Goal: Transaction & Acquisition: Purchase product/service

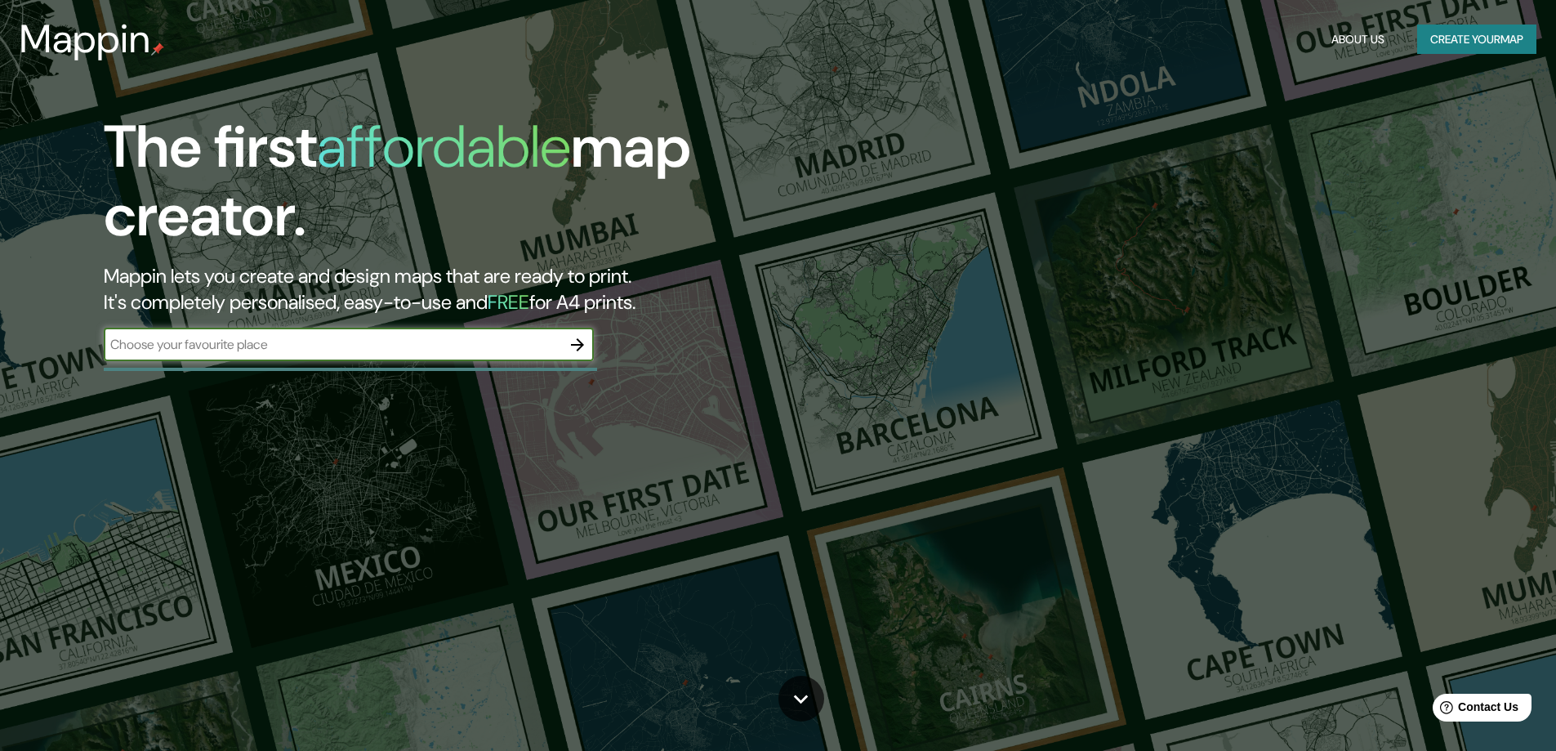
click at [359, 341] on input "text" at bounding box center [332, 344] width 457 height 19
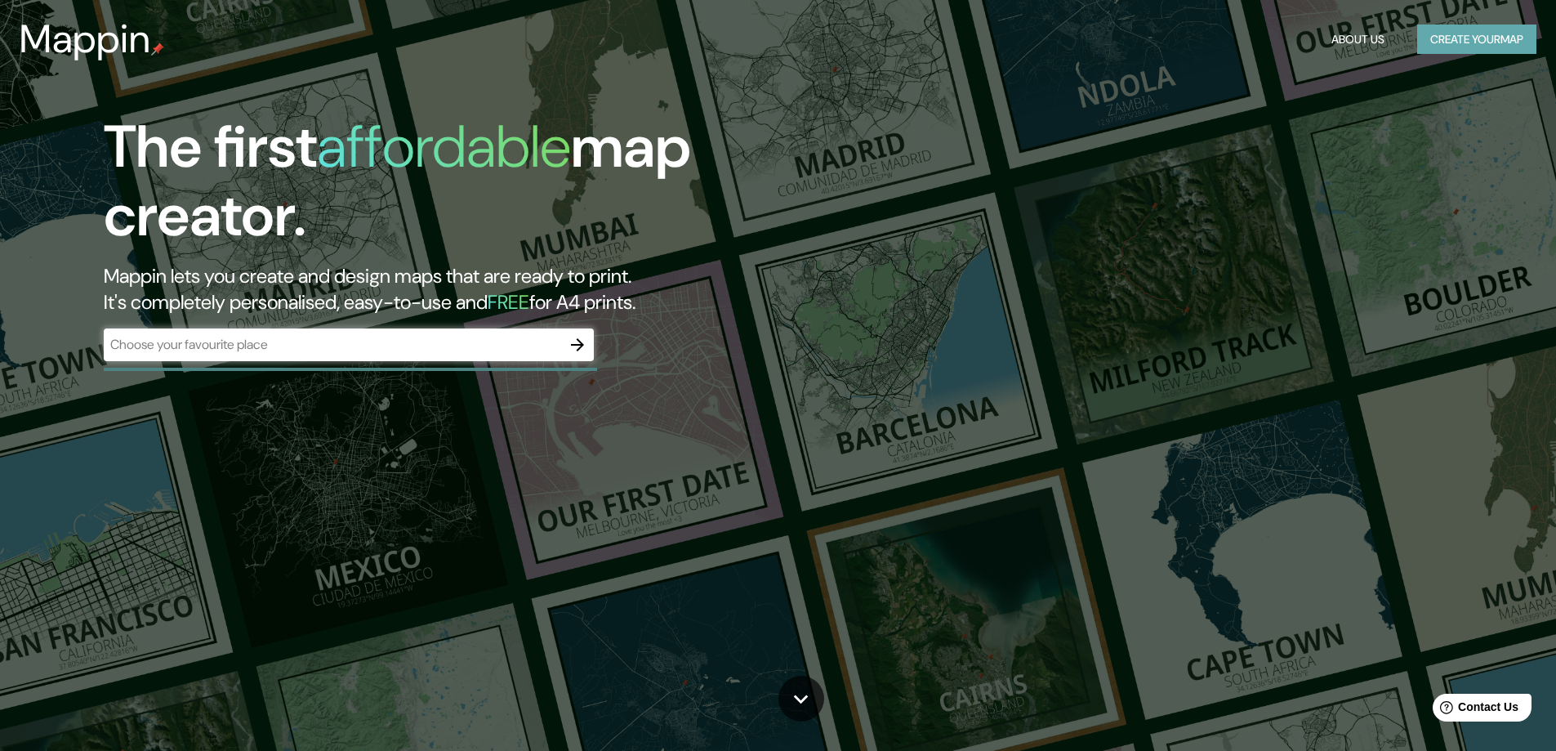
click at [1464, 50] on button "Create your map" at bounding box center [1476, 40] width 119 height 30
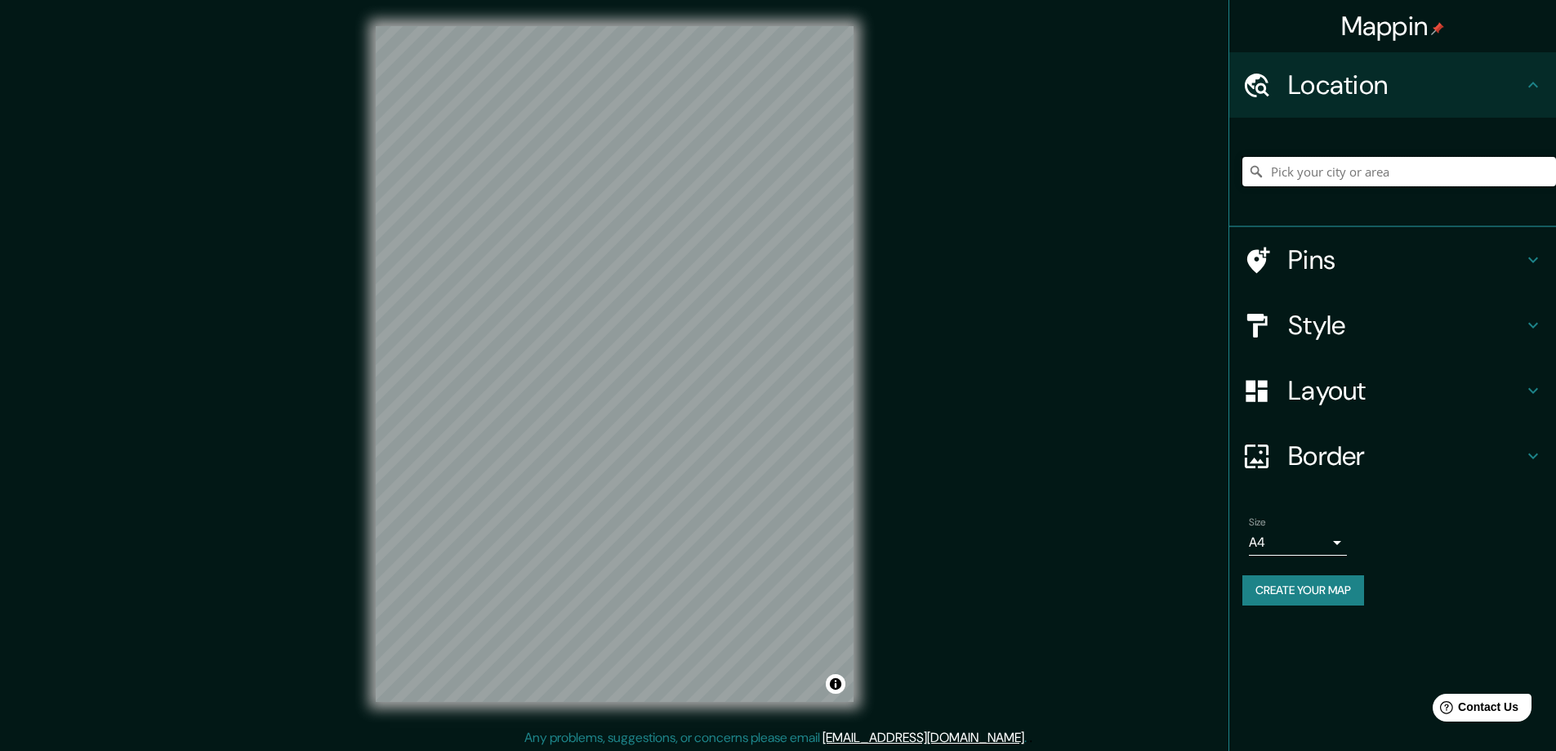
click at [1307, 169] on input "Pick your city or area" at bounding box center [1399, 171] width 314 height 29
type input "[GEOGRAPHIC_DATA][PERSON_NAME], 05021 Acquasparta Terni, [GEOGRAPHIC_DATA]"
click at [303, 749] on div "Mappin Location [GEOGRAPHIC_DATA][PERSON_NAME] [GEOGRAPHIC_DATA][PERSON_NAME] 0…" at bounding box center [778, 377] width 1556 height 754
click at [1376, 261] on h4 "Pins" at bounding box center [1405, 259] width 235 height 33
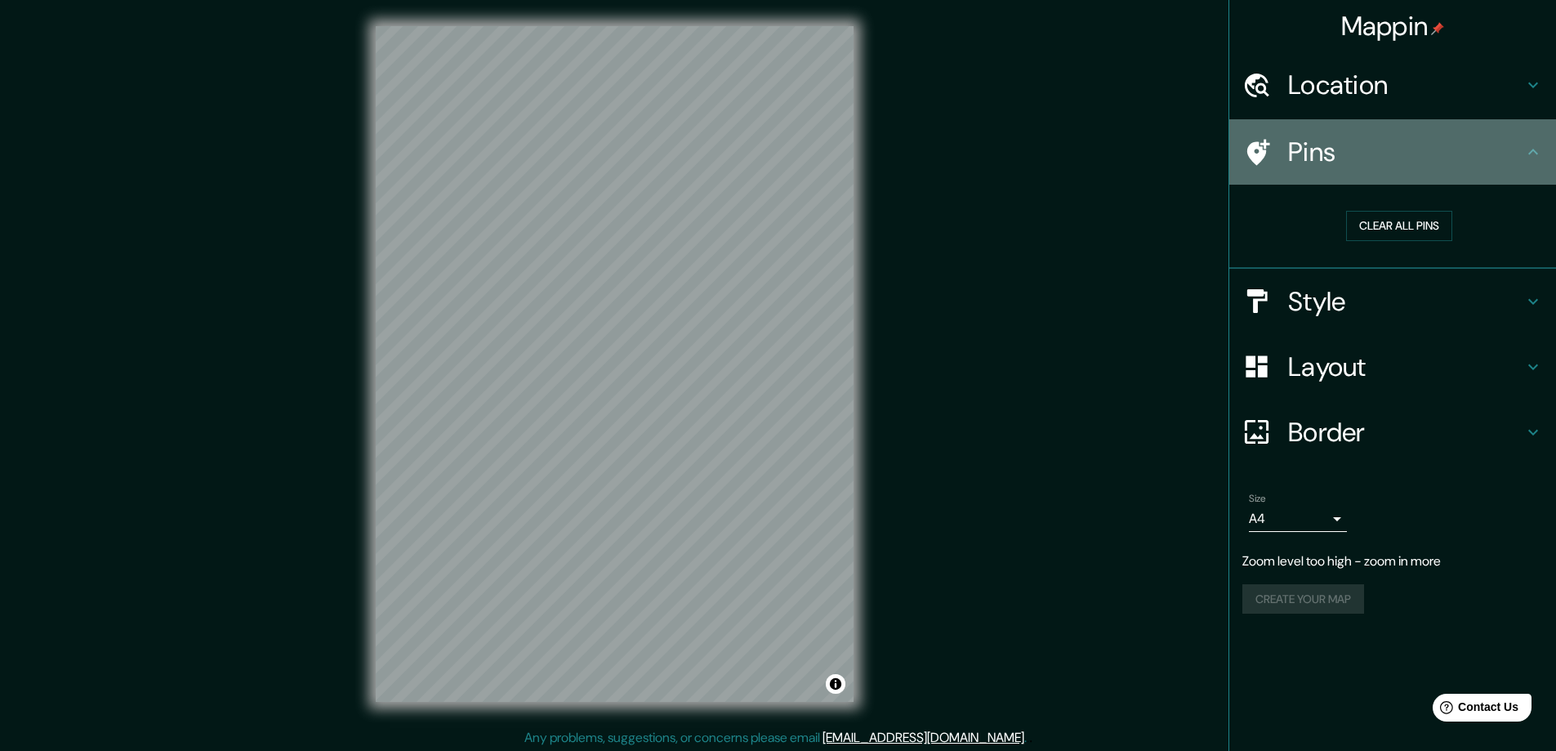
drag, startPoint x: 1527, startPoint y: 156, endPoint x: 1473, endPoint y: 136, distance: 57.4
click at [1526, 154] on icon at bounding box center [1533, 152] width 20 height 20
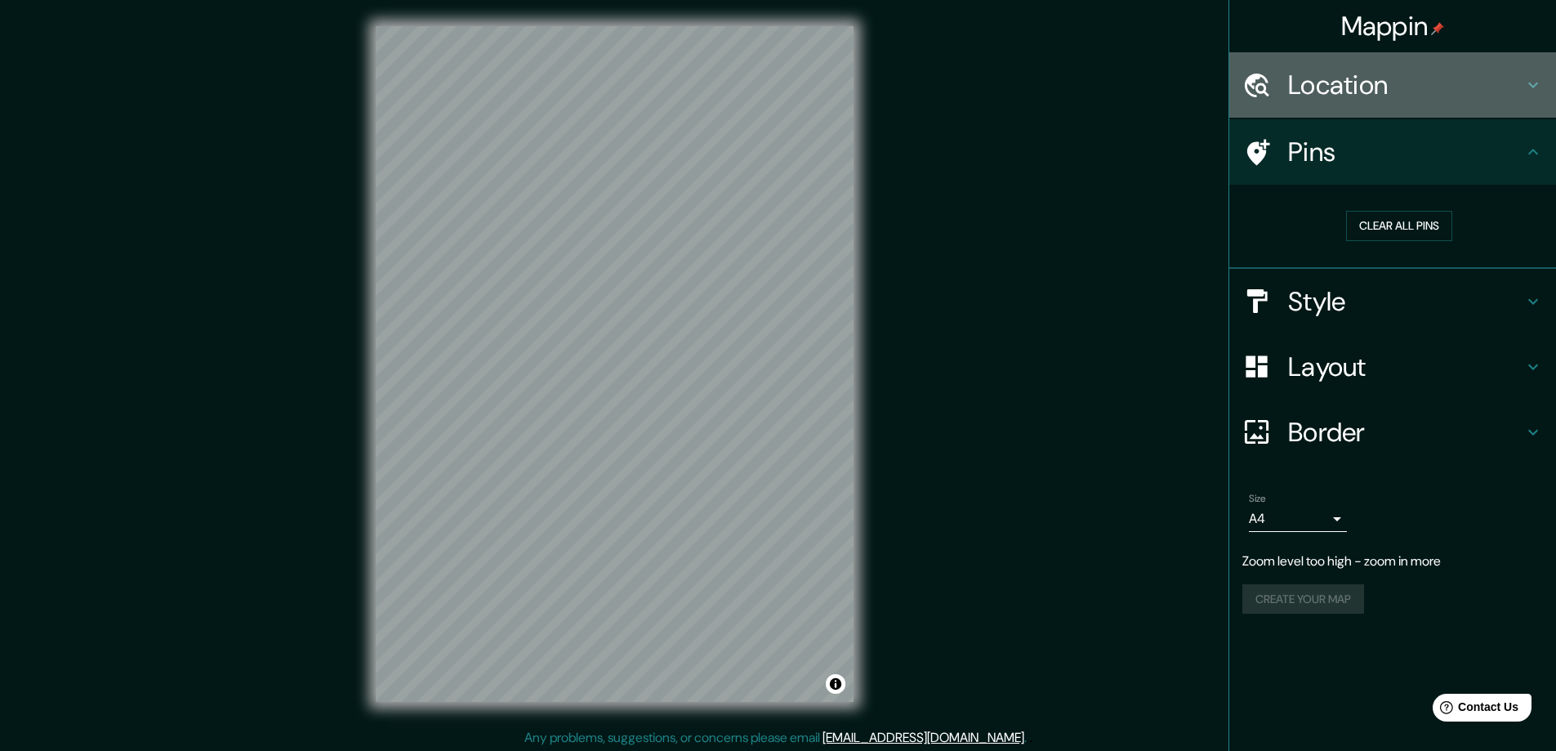
click at [1426, 87] on h4 "Location" at bounding box center [1405, 85] width 235 height 33
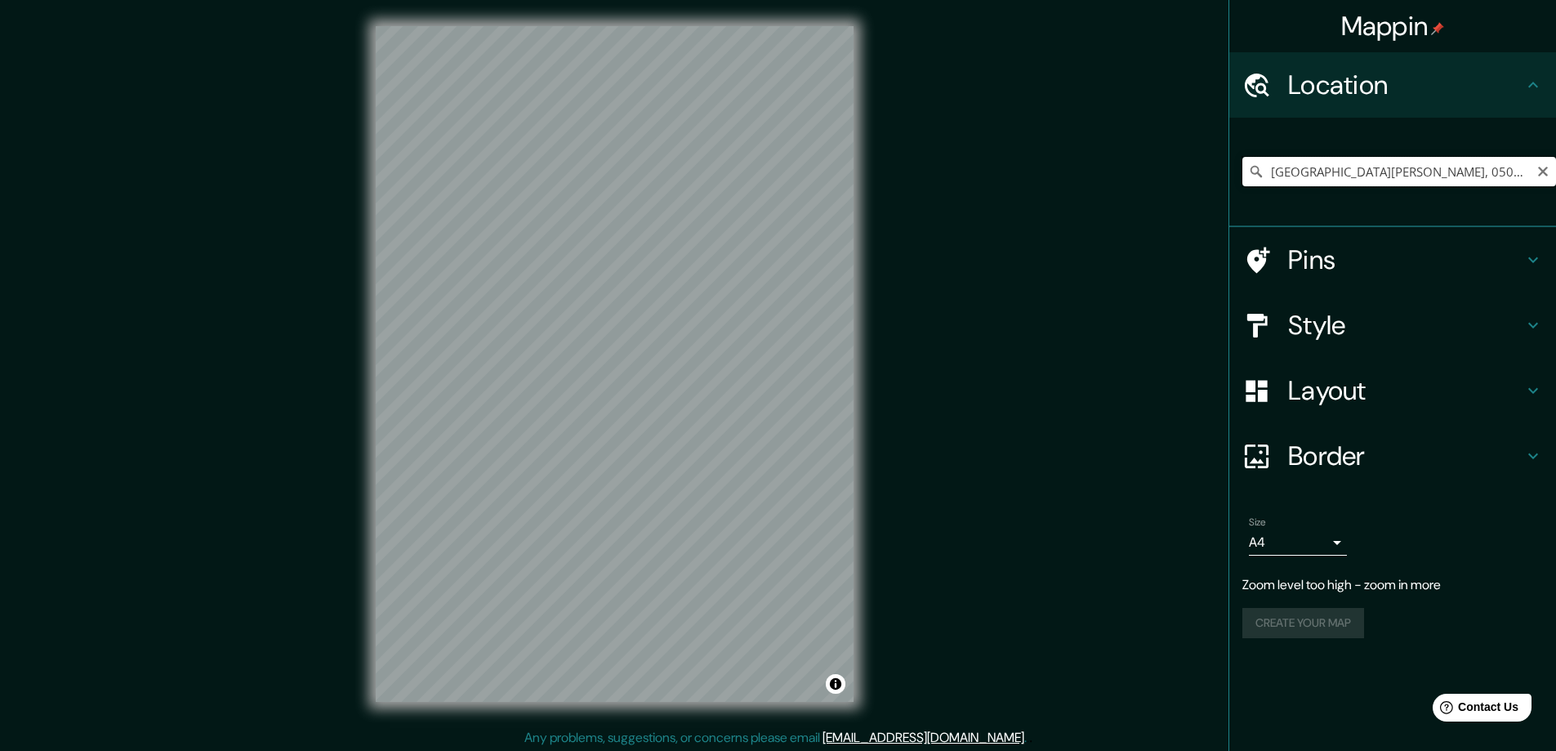
click at [1349, 170] on input "[GEOGRAPHIC_DATA][PERSON_NAME], 05021 Acquasparta Terni, [GEOGRAPHIC_DATA]" at bounding box center [1399, 171] width 314 height 29
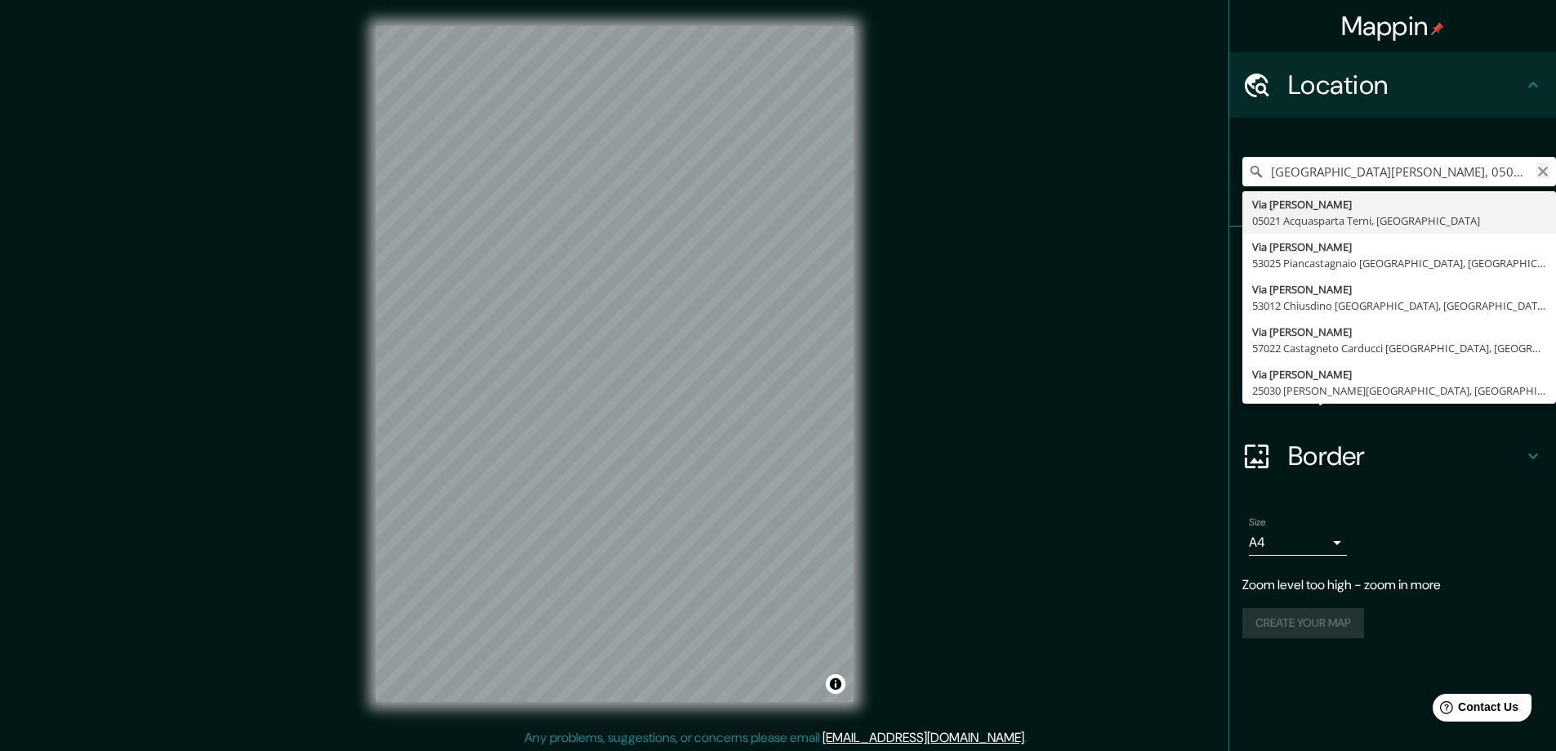
click at [1539, 174] on icon "Clear" at bounding box center [1542, 171] width 13 height 13
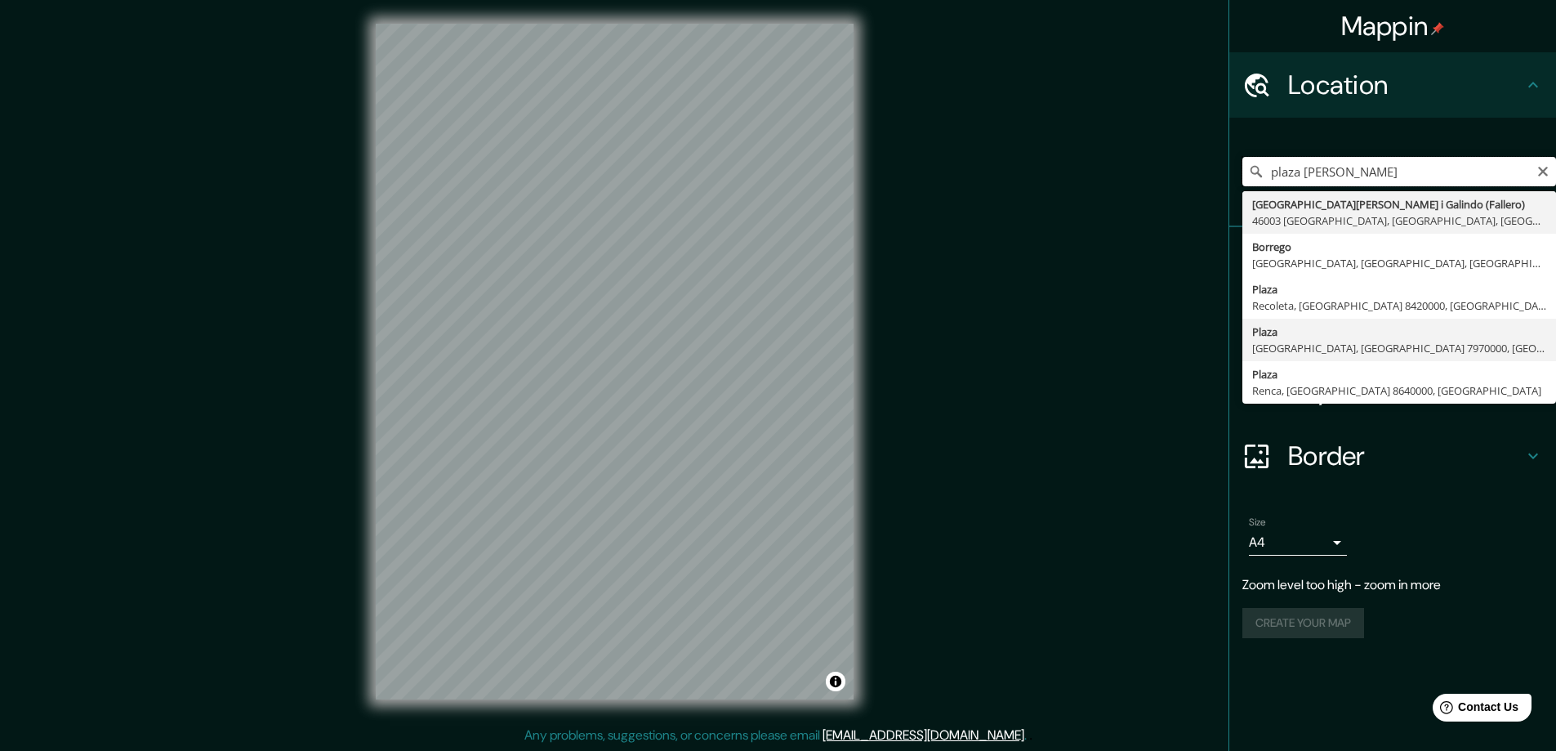
scroll to position [3, 0]
type input "[GEOGRAPHIC_DATA][PERSON_NAME] i Galindo ([GEOGRAPHIC_DATA]), 46003 [GEOGRAPHIC…"
